Goal: Transaction & Acquisition: Purchase product/service

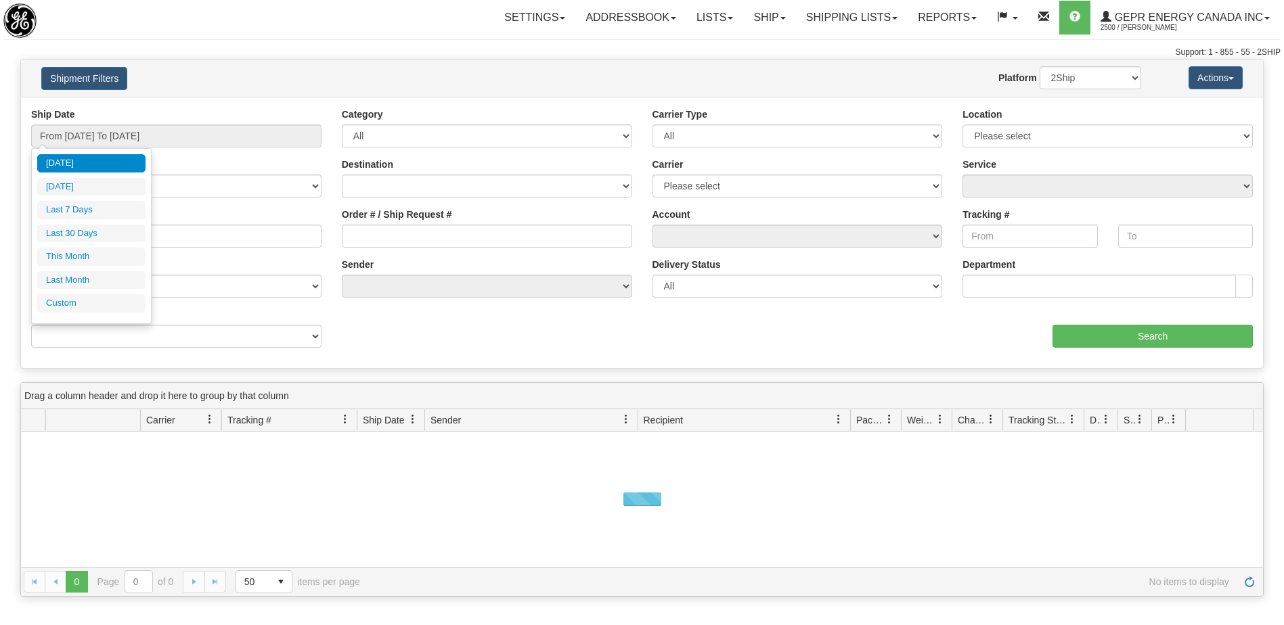
click at [93, 302] on li "Custom" at bounding box center [91, 303] width 108 height 18
type input "08/01/2025"
type input "08/31/2025"
type input "[DATE]"
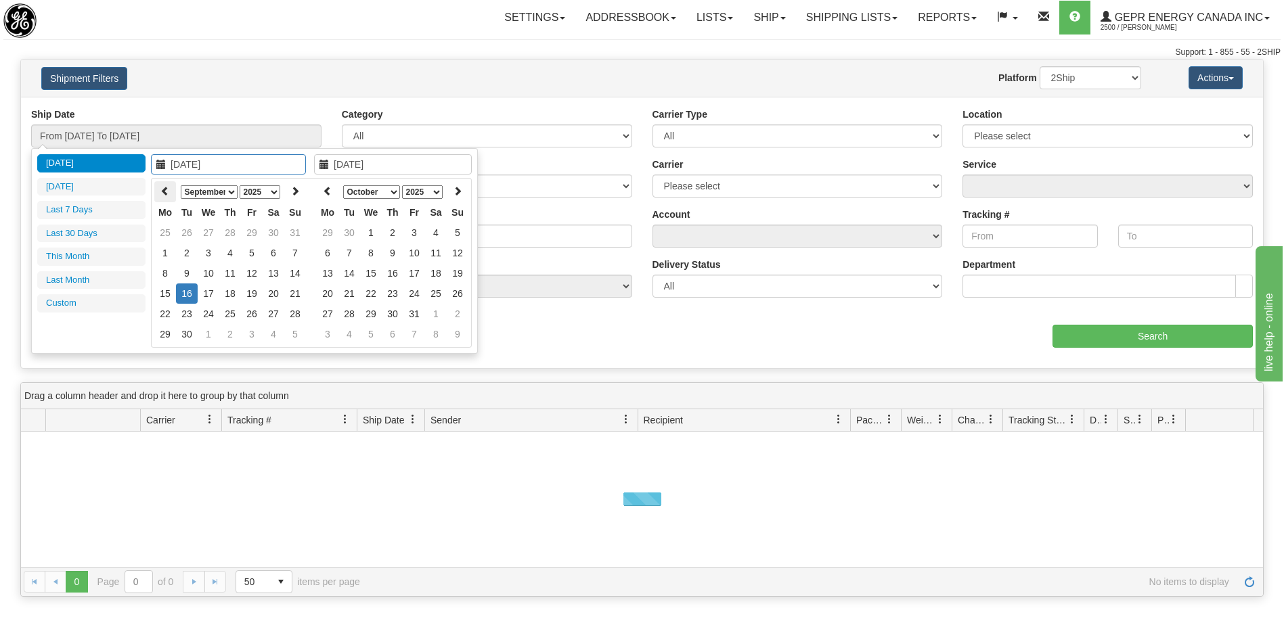
click at [171, 197] on th at bounding box center [165, 191] width 22 height 21
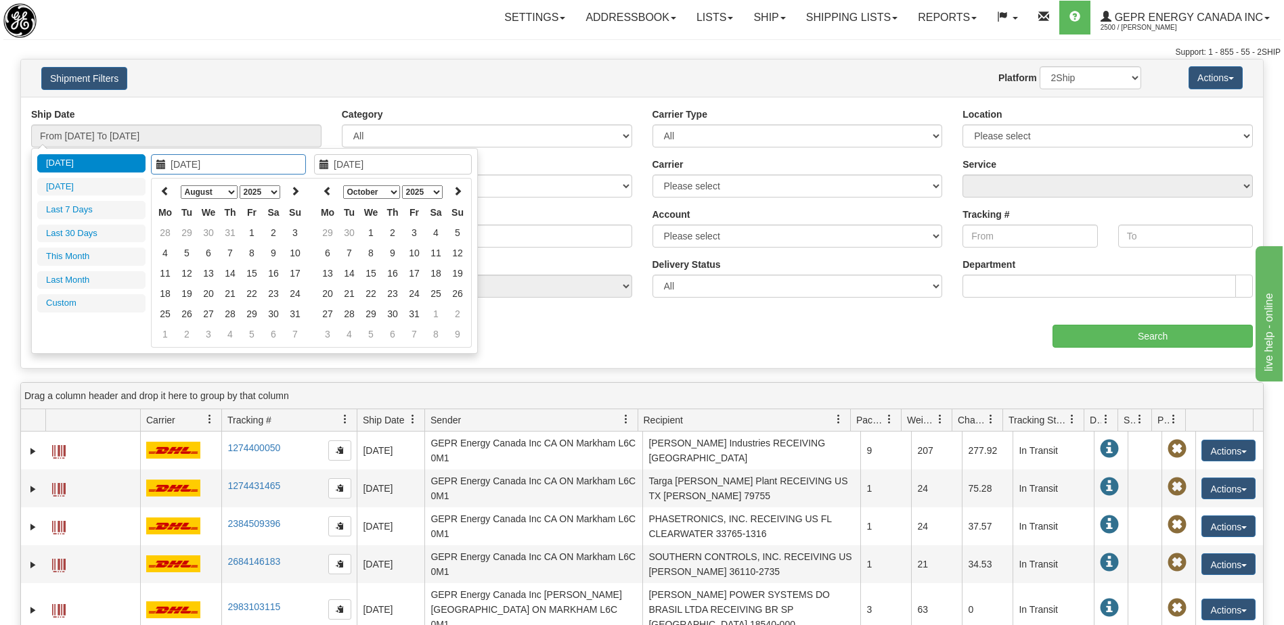
click at [171, 197] on th at bounding box center [165, 191] width 22 height 21
type input "06/01/2025"
click at [301, 232] on td "1" at bounding box center [295, 233] width 22 height 20
click at [318, 195] on th at bounding box center [328, 191] width 22 height 21
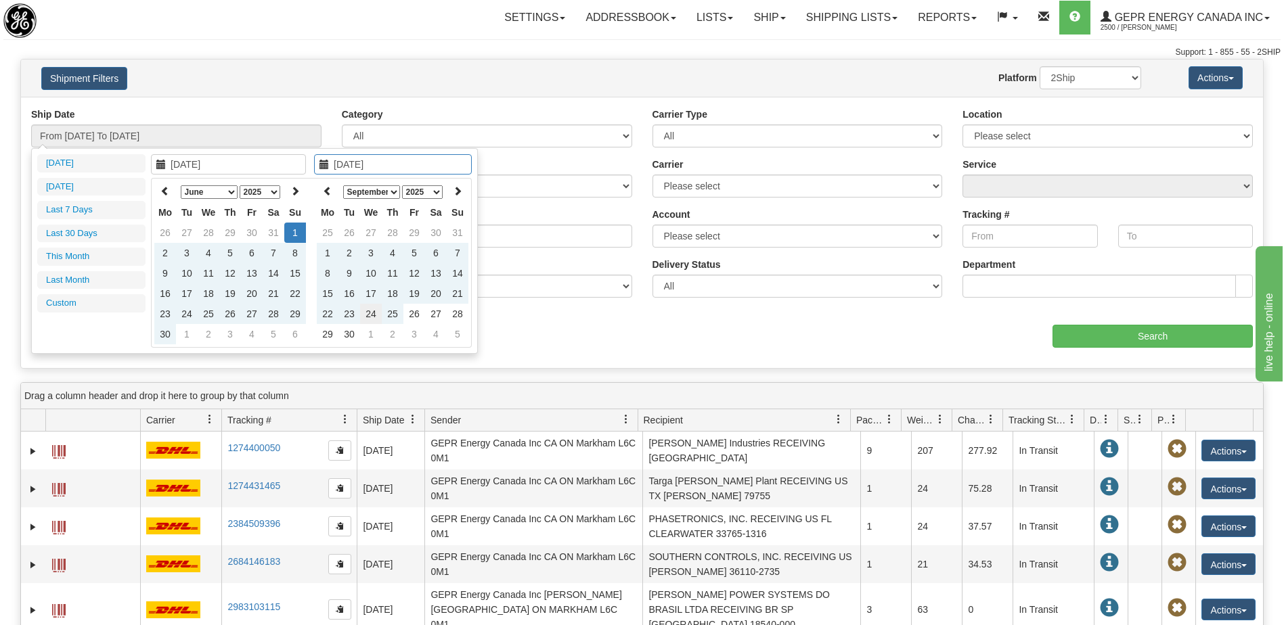
type input "09/24/2025"
click at [369, 315] on td "24" at bounding box center [371, 314] width 22 height 20
type input "From 06/01/2025 To 09/24/2025"
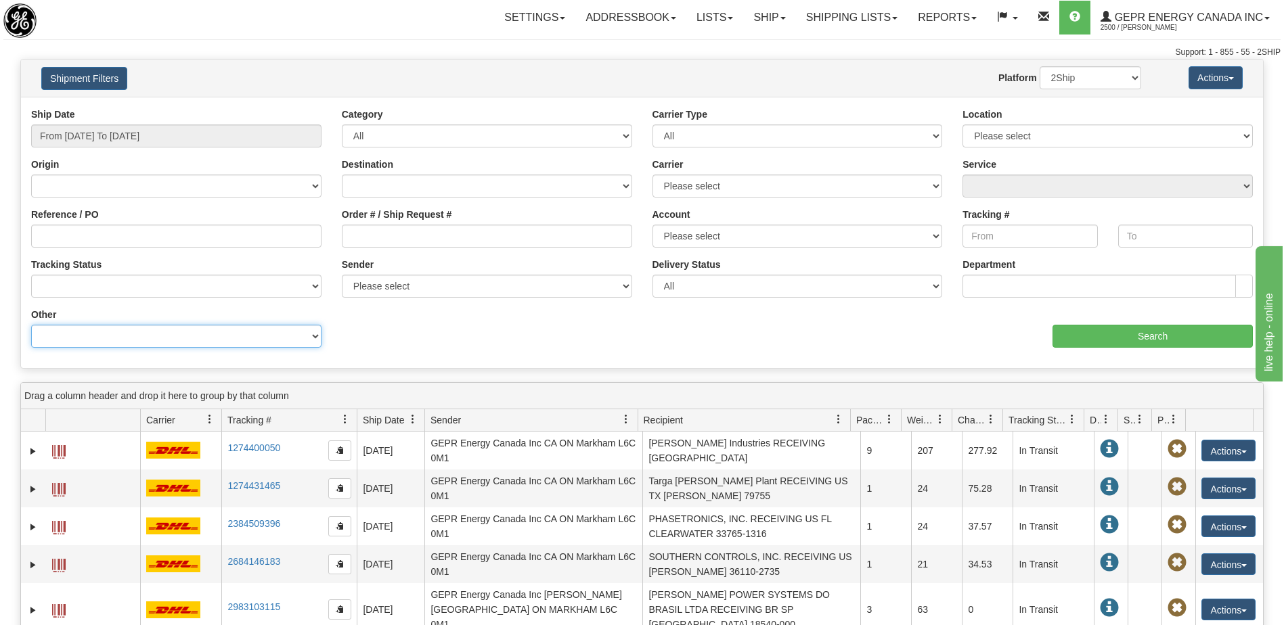
click at [109, 338] on select "Billing Account # Billing Type BOL # (LTL) Commodity Or Documents Consolidation…" at bounding box center [176, 336] width 290 height 23
select select "Recipient_City"
click at [31, 325] on select "Billing Account # Billing Type BOL # (LTL) Commodity Or Documents Consolidation…" at bounding box center [176, 336] width 290 height 23
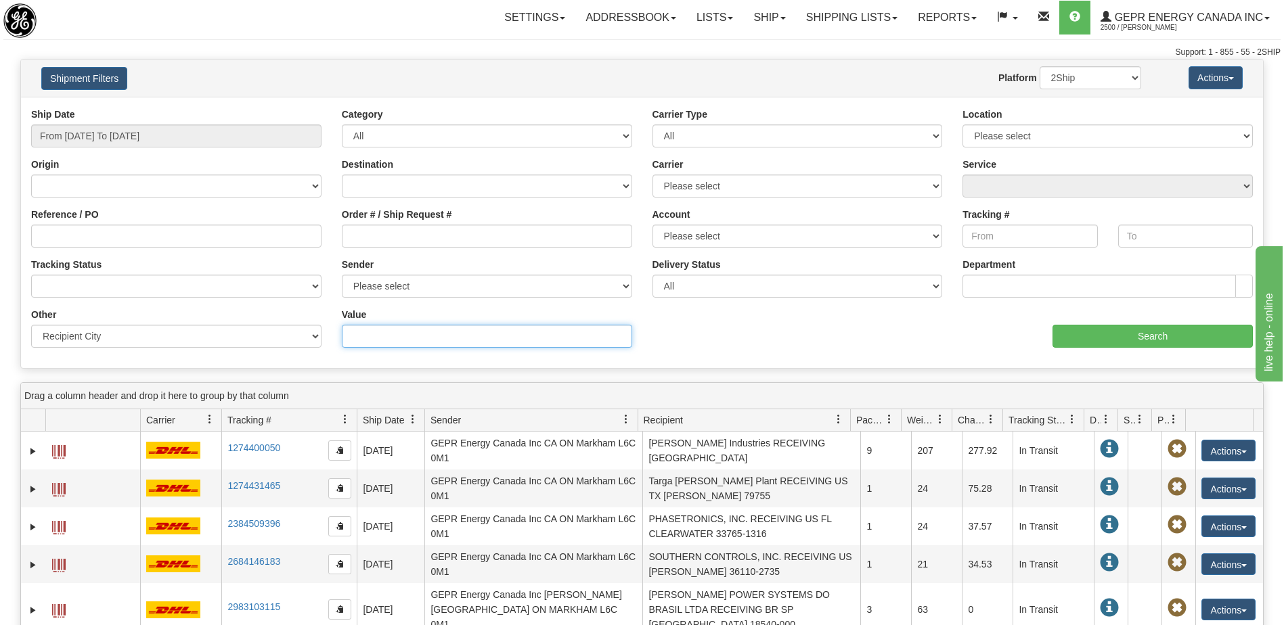
click at [415, 343] on input "Value" at bounding box center [487, 336] width 290 height 23
paste input "[PERSON_NAME]"
type input "[PERSON_NAME]"
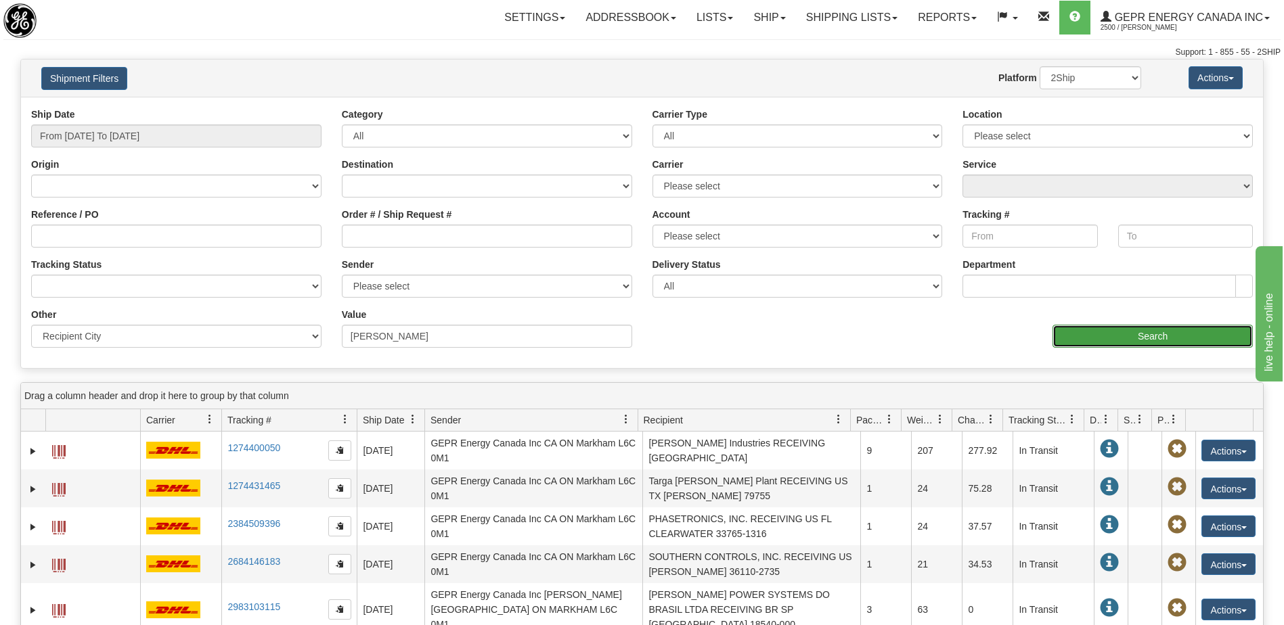
click at [1113, 329] on input "Search" at bounding box center [1152, 336] width 200 height 23
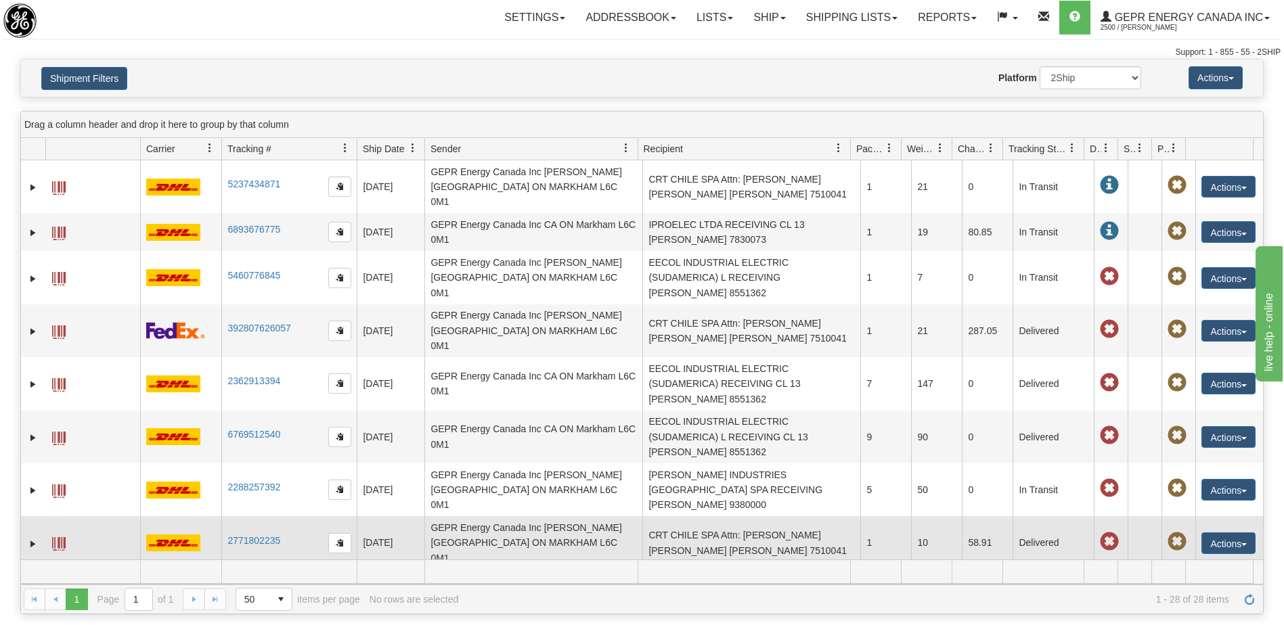
click at [692, 516] on td "CRT CHILE SPA Attn: Maria Fernanda Olivares CL SANTIAGO 7510041" at bounding box center [751, 542] width 218 height 53
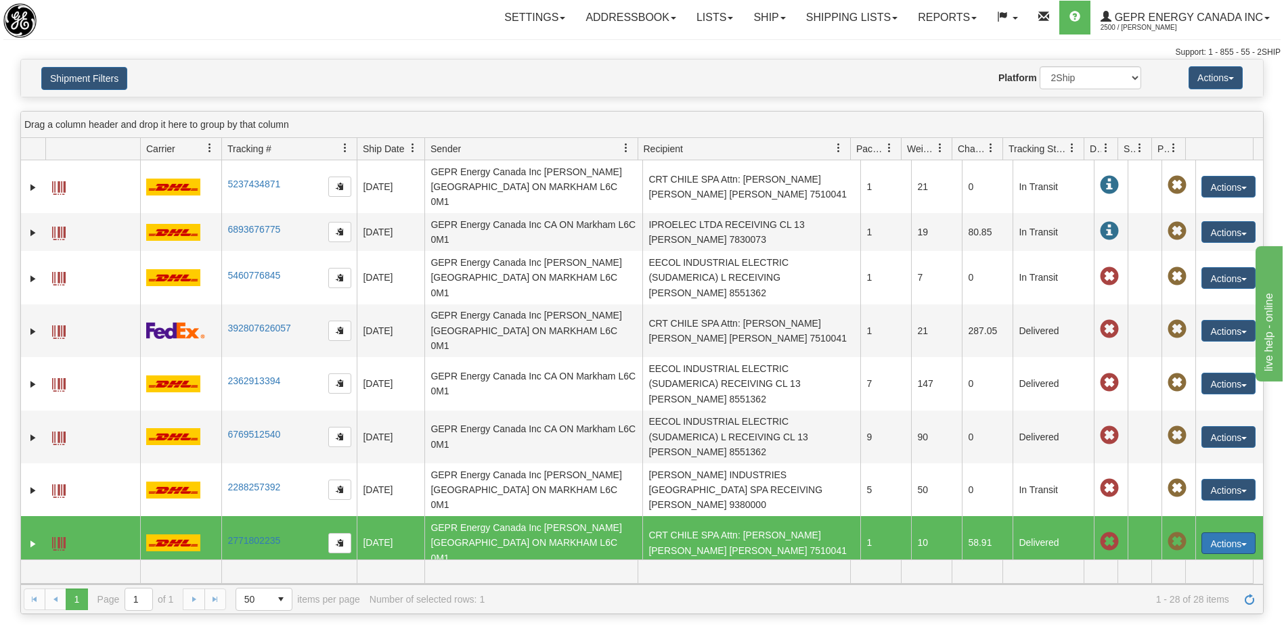
click at [1201, 533] on button "Actions" at bounding box center [1228, 544] width 54 height 22
click at [1186, 560] on link "Repeat" at bounding box center [1200, 569] width 108 height 18
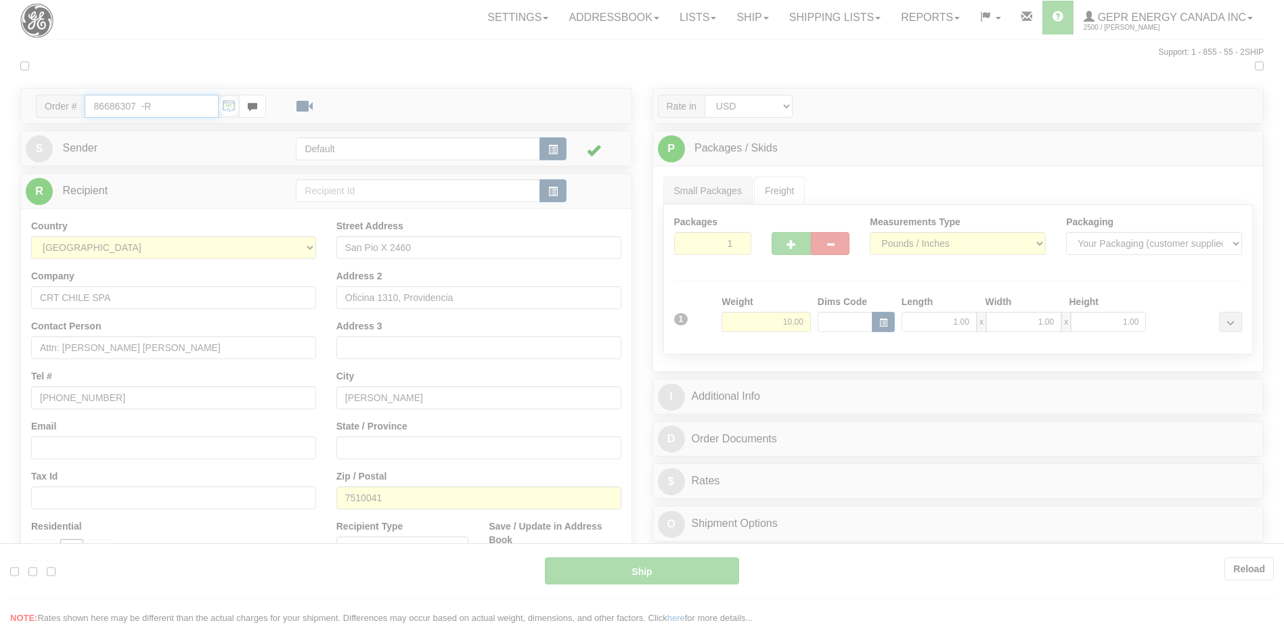
type input "P"
type input "14:12"
type input "16:00"
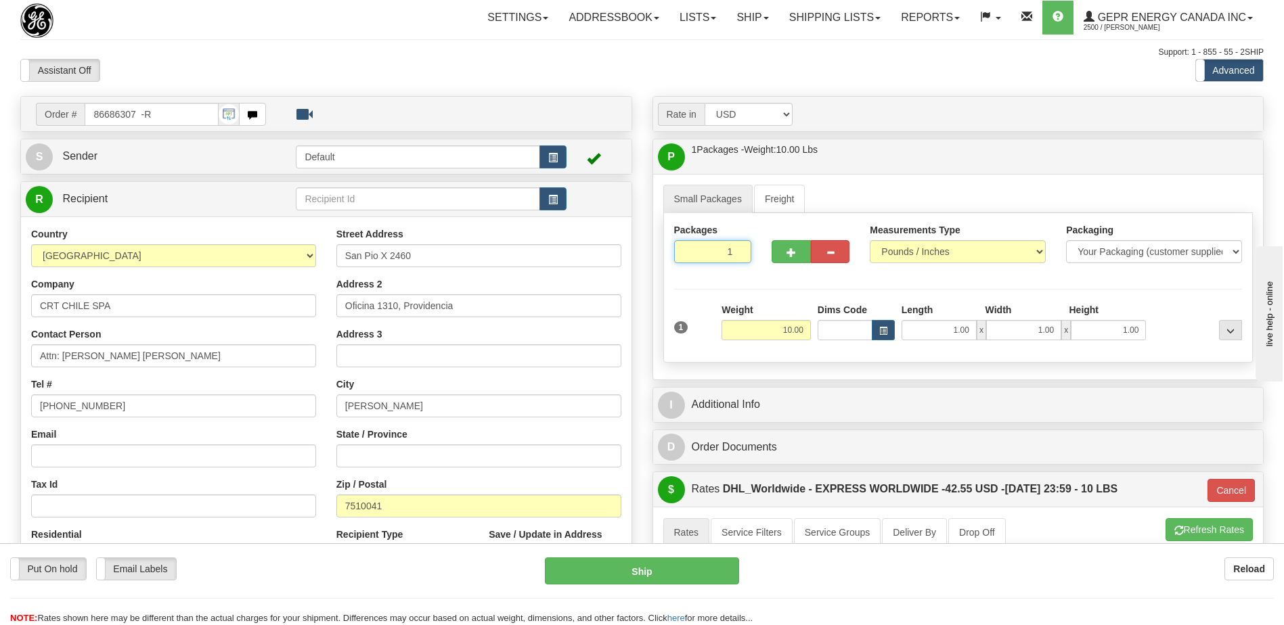
click at [711, 252] on input "1" at bounding box center [713, 251] width 78 height 23
type input "3"
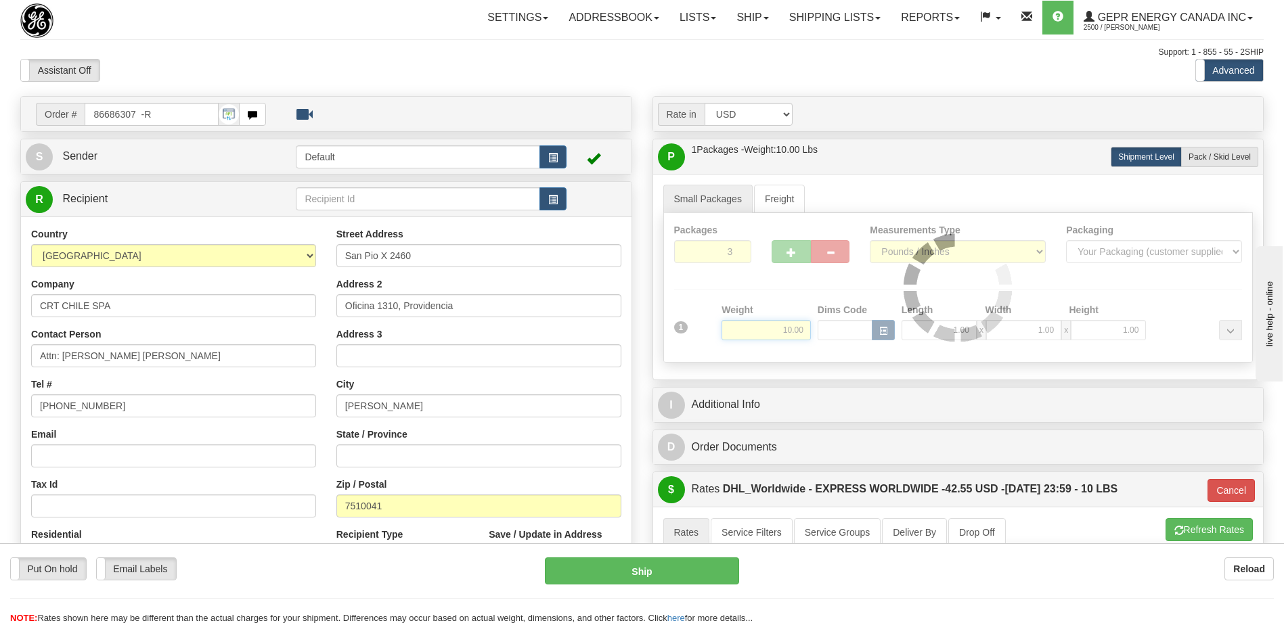
click at [801, 331] on div "Packages 3 1 Measurements Type" at bounding box center [958, 288] width 590 height 150
type input "P"
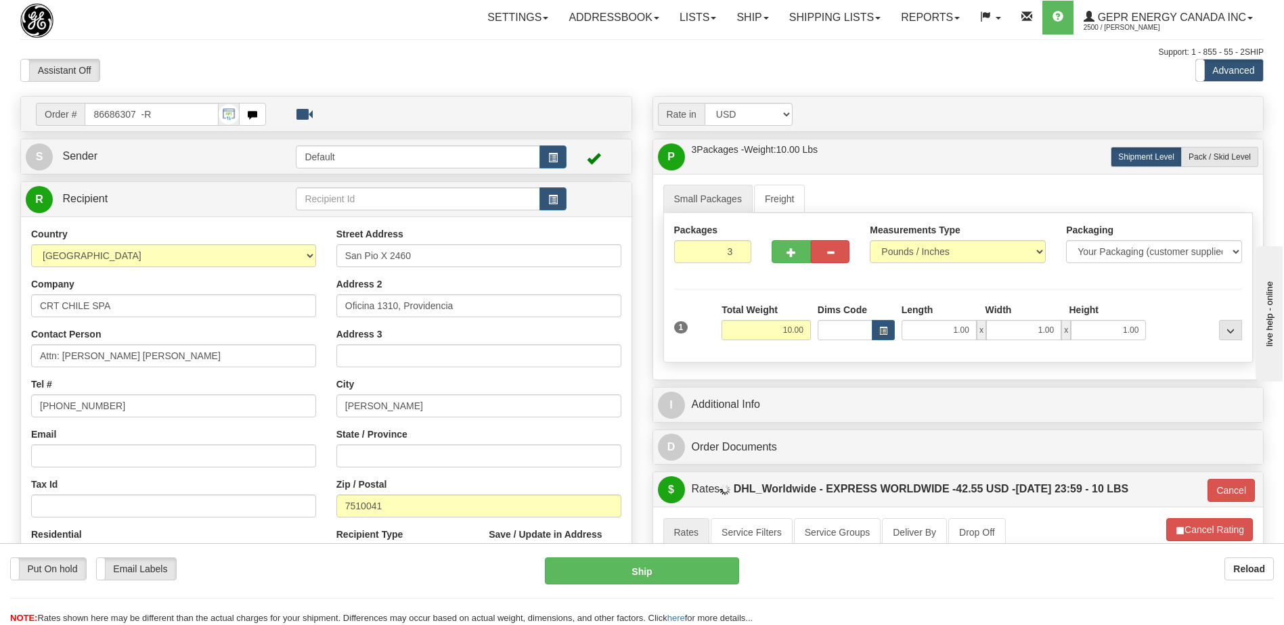
click at [794, 331] on input "10.00" at bounding box center [765, 330] width 89 height 20
type input "63.00"
click at [483, 58] on div "Support: 1 - 855 - 55 - 2SHIP" at bounding box center [641, 53] width 1243 height 12
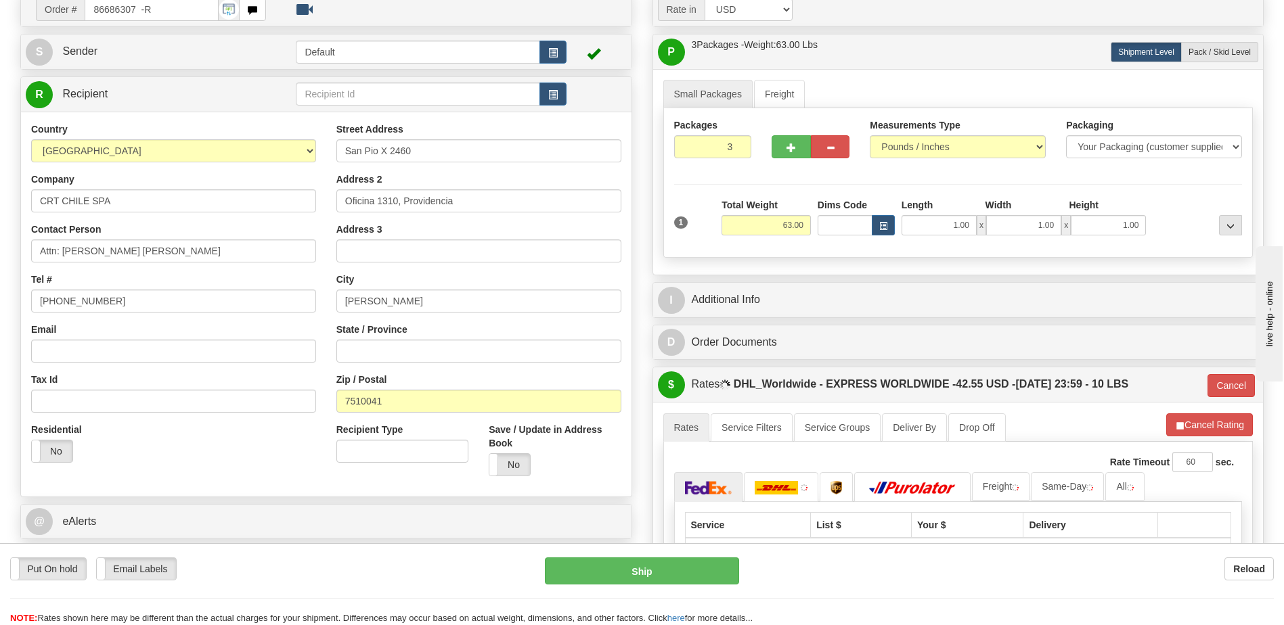
scroll to position [203, 0]
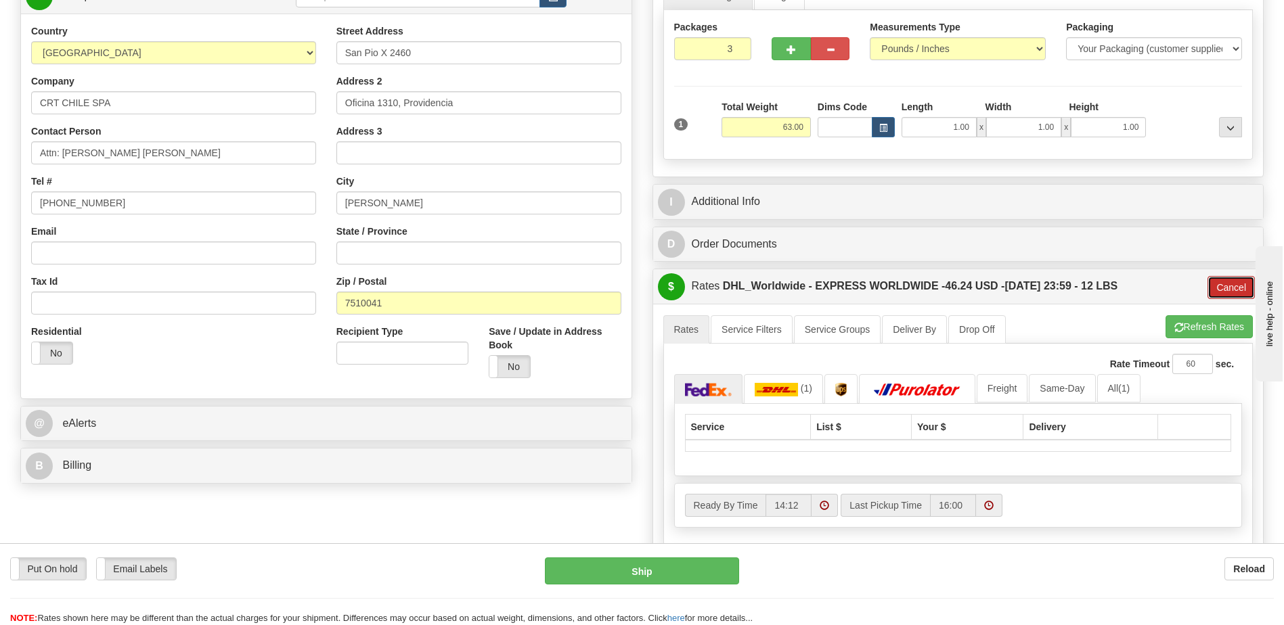
click at [1241, 289] on button "Cancel" at bounding box center [1230, 287] width 47 height 23
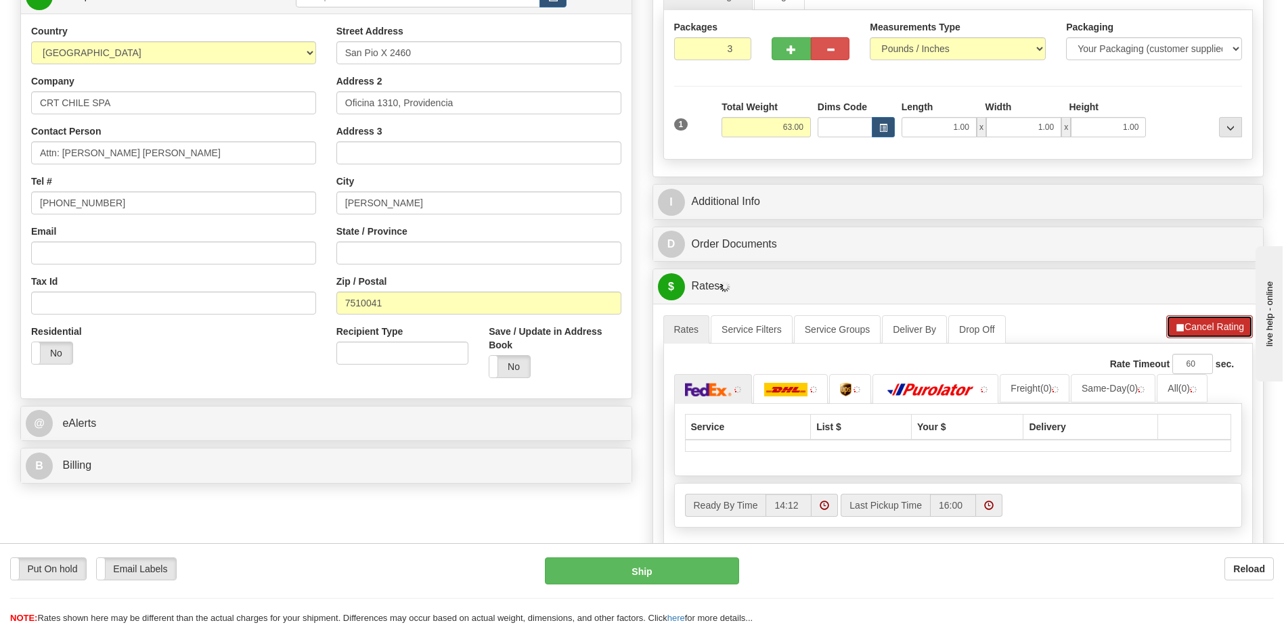
click at [1225, 333] on button "Cancel Rating" at bounding box center [1209, 326] width 87 height 23
click at [1225, 333] on button "Refresh Rates" at bounding box center [1208, 326] width 87 height 23
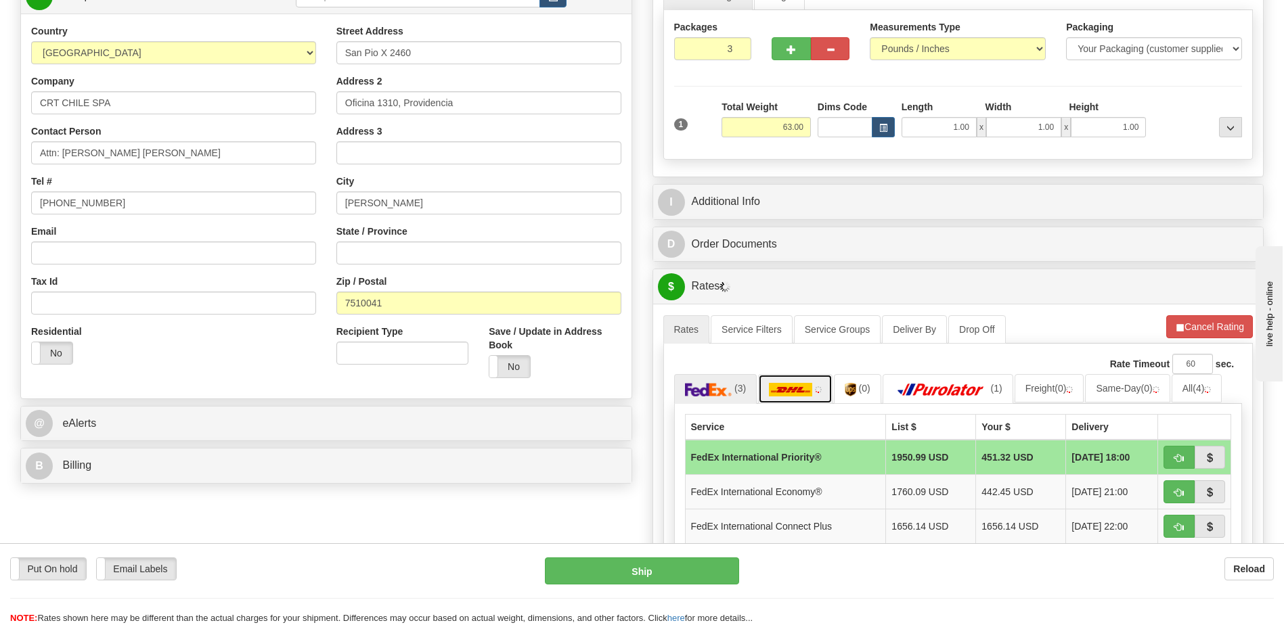
click at [819, 399] on link at bounding box center [795, 388] width 74 height 29
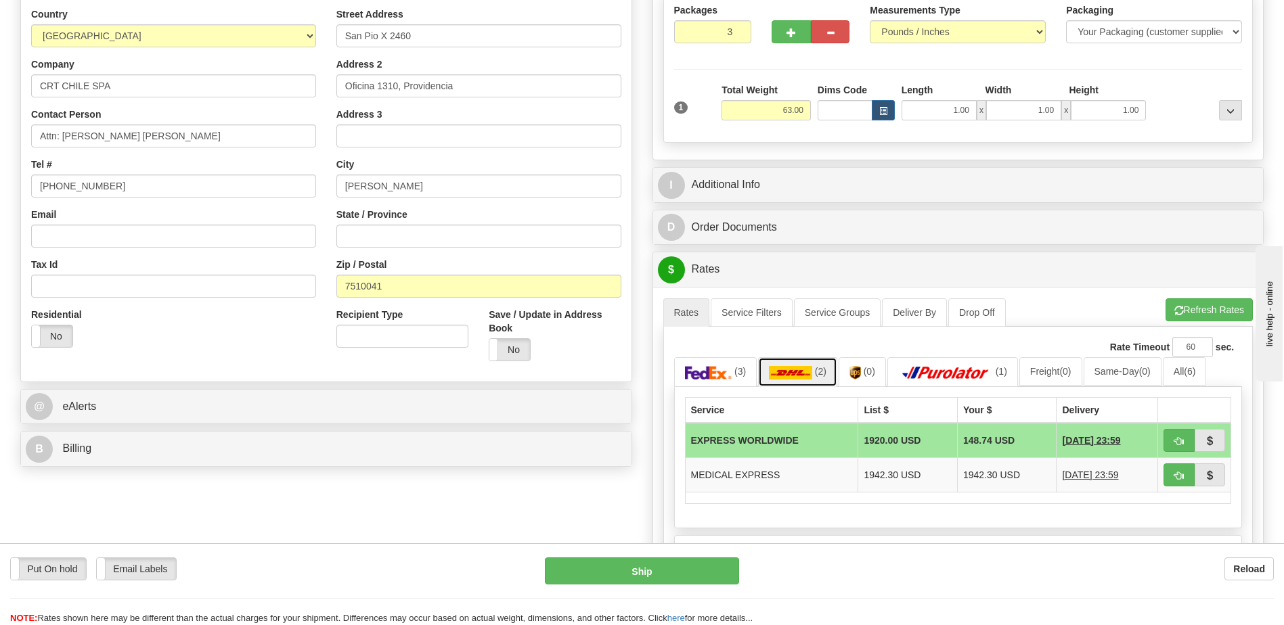
scroll to position [68, 0]
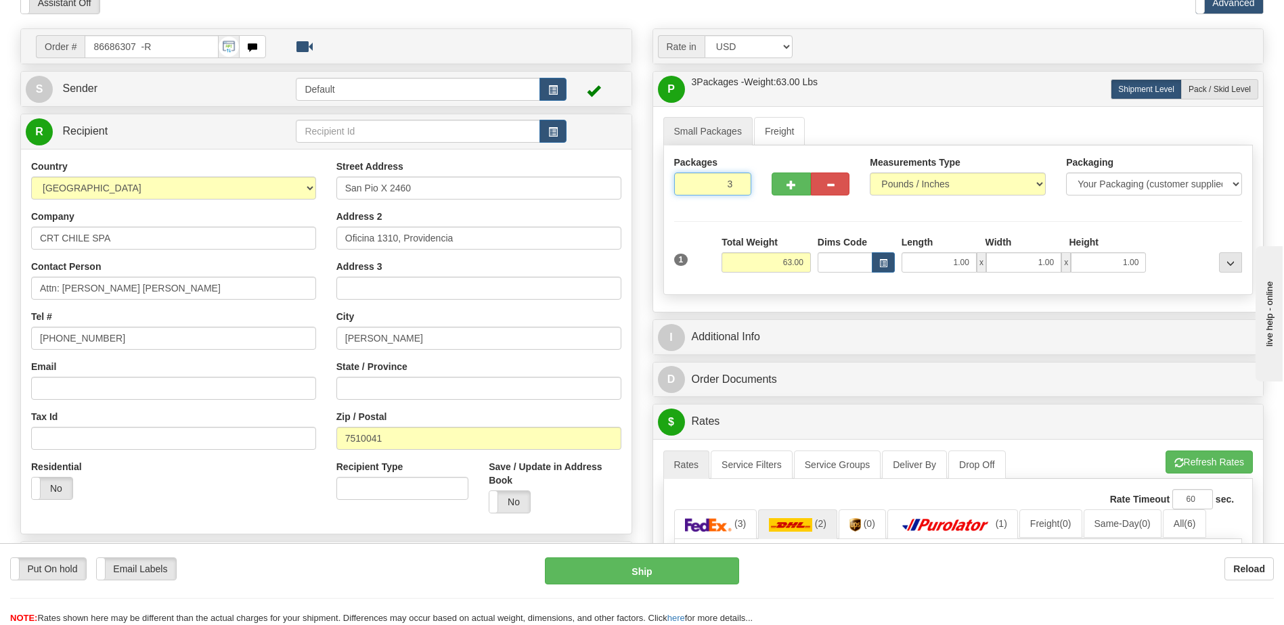
click at [725, 181] on input "3" at bounding box center [713, 184] width 78 height 23
type input "1"
click at [791, 265] on div "Packages 1 1 Measurements Type" at bounding box center [958, 220] width 590 height 150
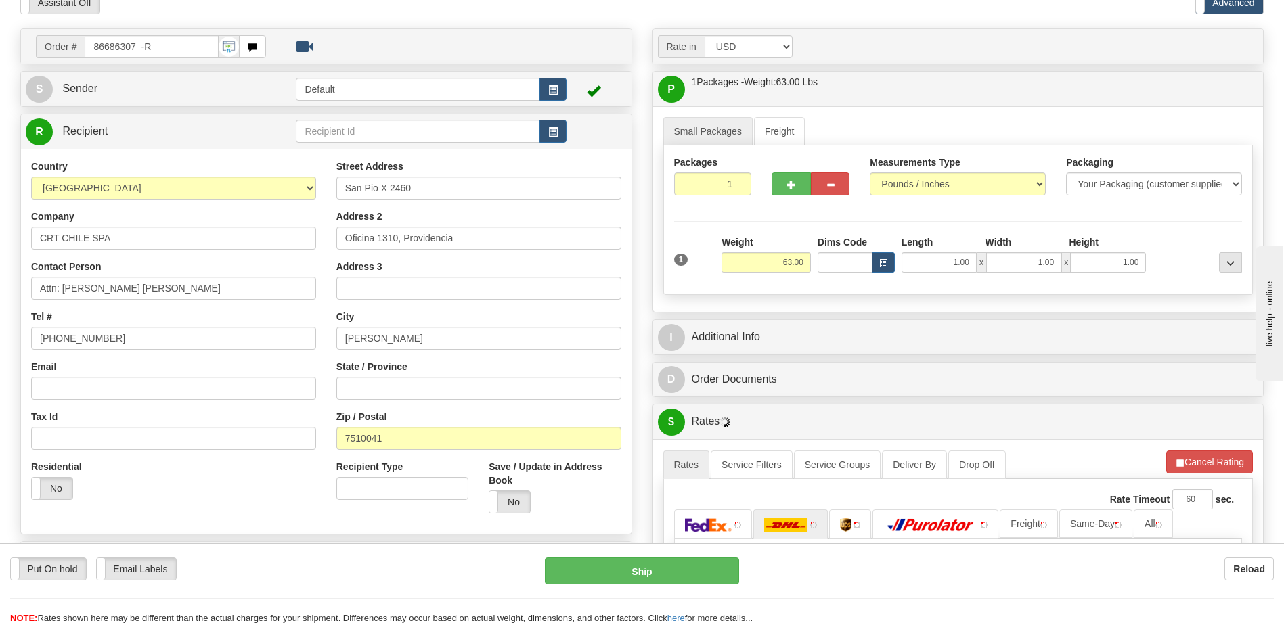
click at [792, 263] on input "63.00" at bounding box center [765, 262] width 89 height 20
type input "21.00"
drag, startPoint x: 276, startPoint y: 513, endPoint x: 421, endPoint y: 513, distance: 144.8
click at [276, 512] on div "Country [GEOGRAPHIC_DATA] [GEOGRAPHIC_DATA] [GEOGRAPHIC_DATA] [GEOGRAPHIC_DATA]…" at bounding box center [326, 342] width 610 height 364
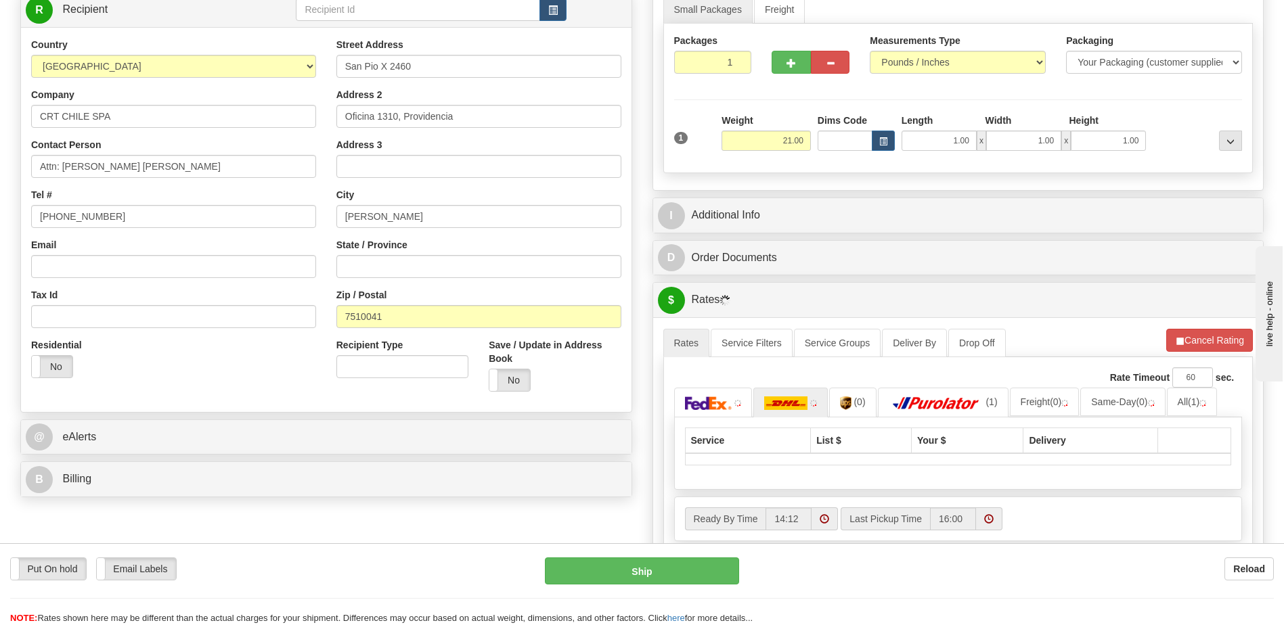
scroll to position [338, 0]
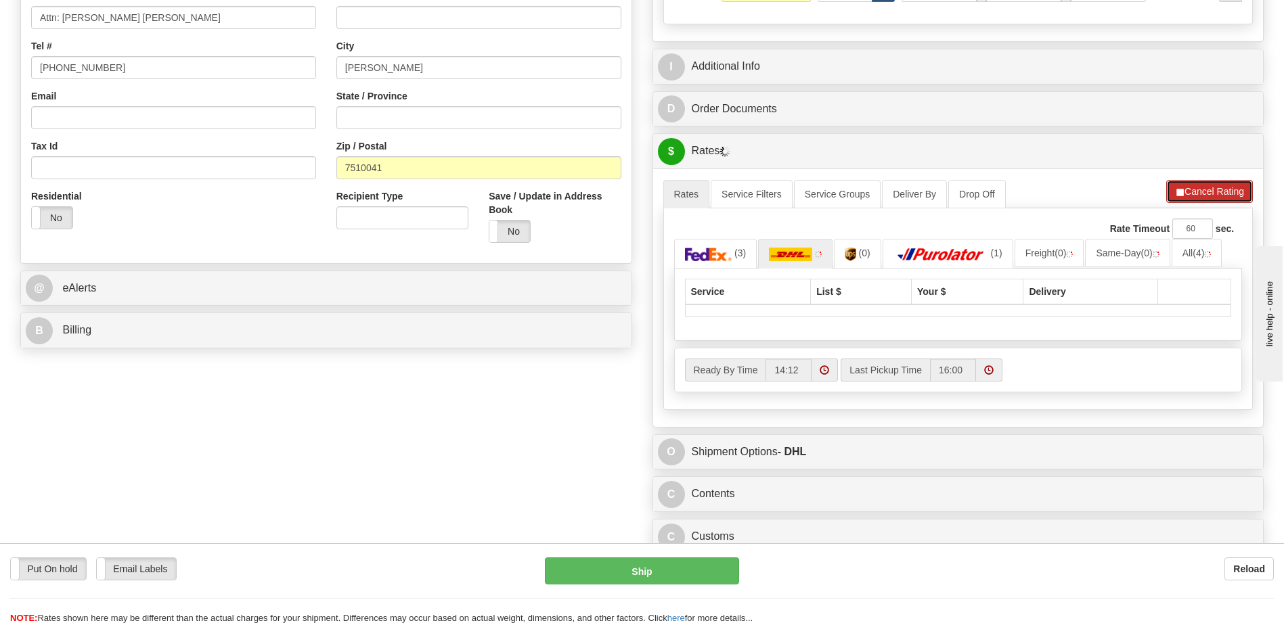
click at [1194, 192] on button "Cancel Rating" at bounding box center [1209, 191] width 87 height 23
click at [1200, 198] on button "Refresh Rates" at bounding box center [1208, 191] width 87 height 23
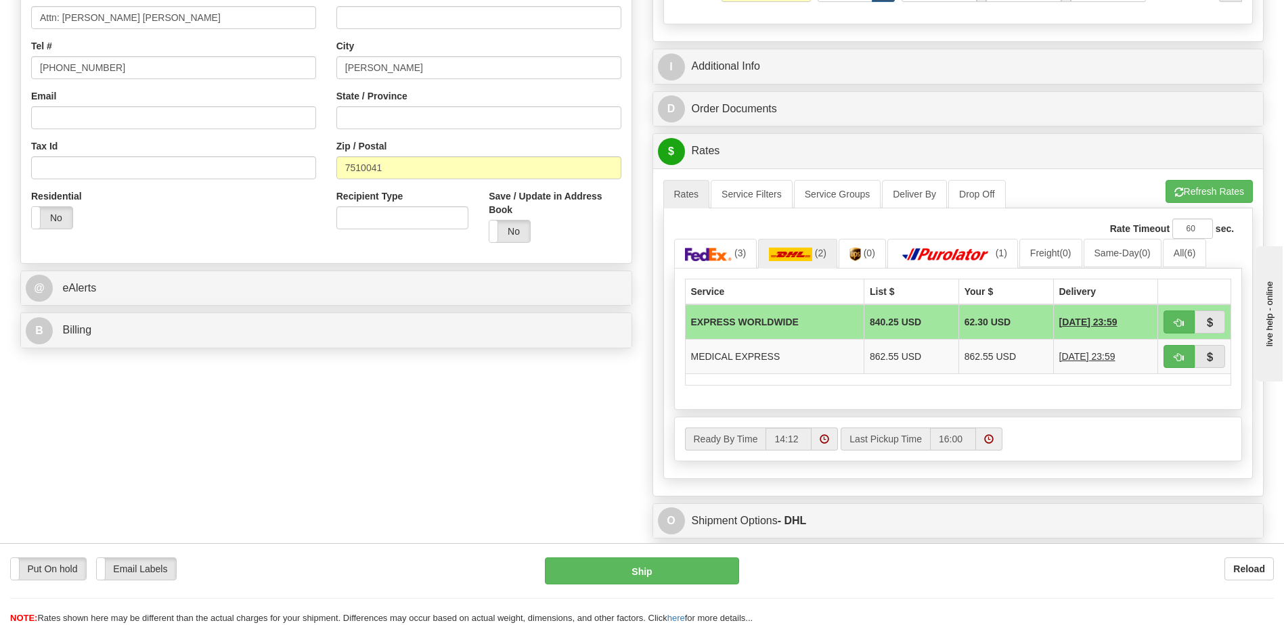
drag, startPoint x: 441, startPoint y: 442, endPoint x: 454, endPoint y: 429, distance: 18.7
click at [440, 442] on div "Order # 86686307 -R S Sender" at bounding box center [641, 194] width 1263 height 873
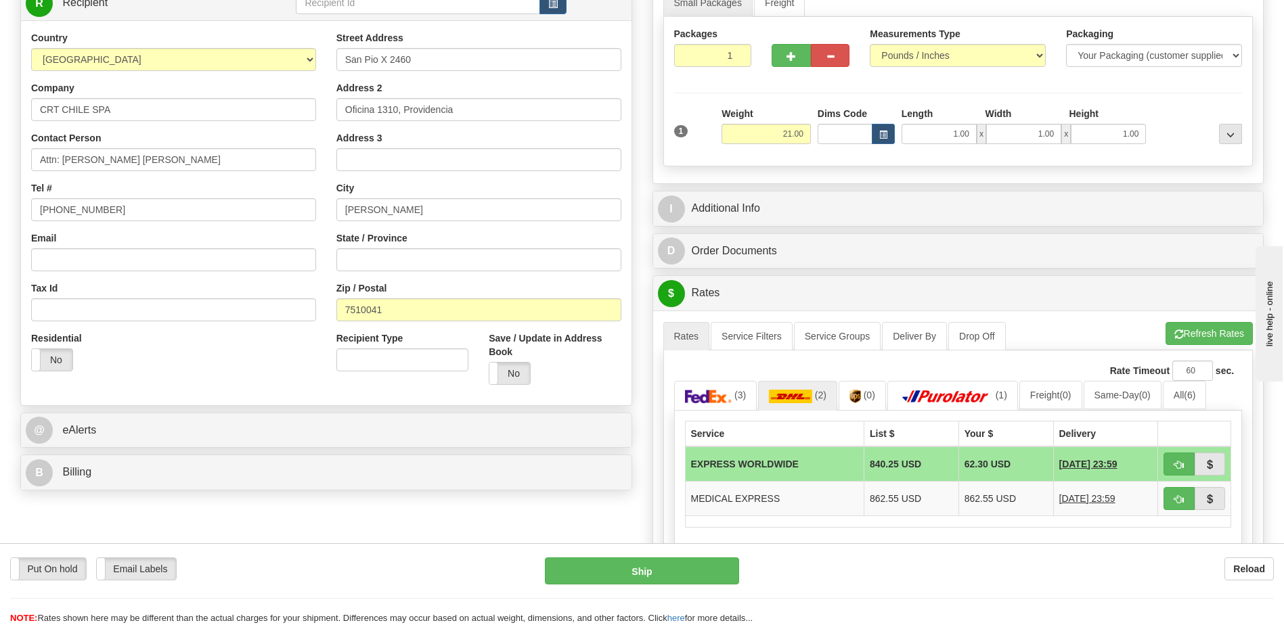
scroll to position [0, 0]
